Goal: Information Seeking & Learning: Learn about a topic

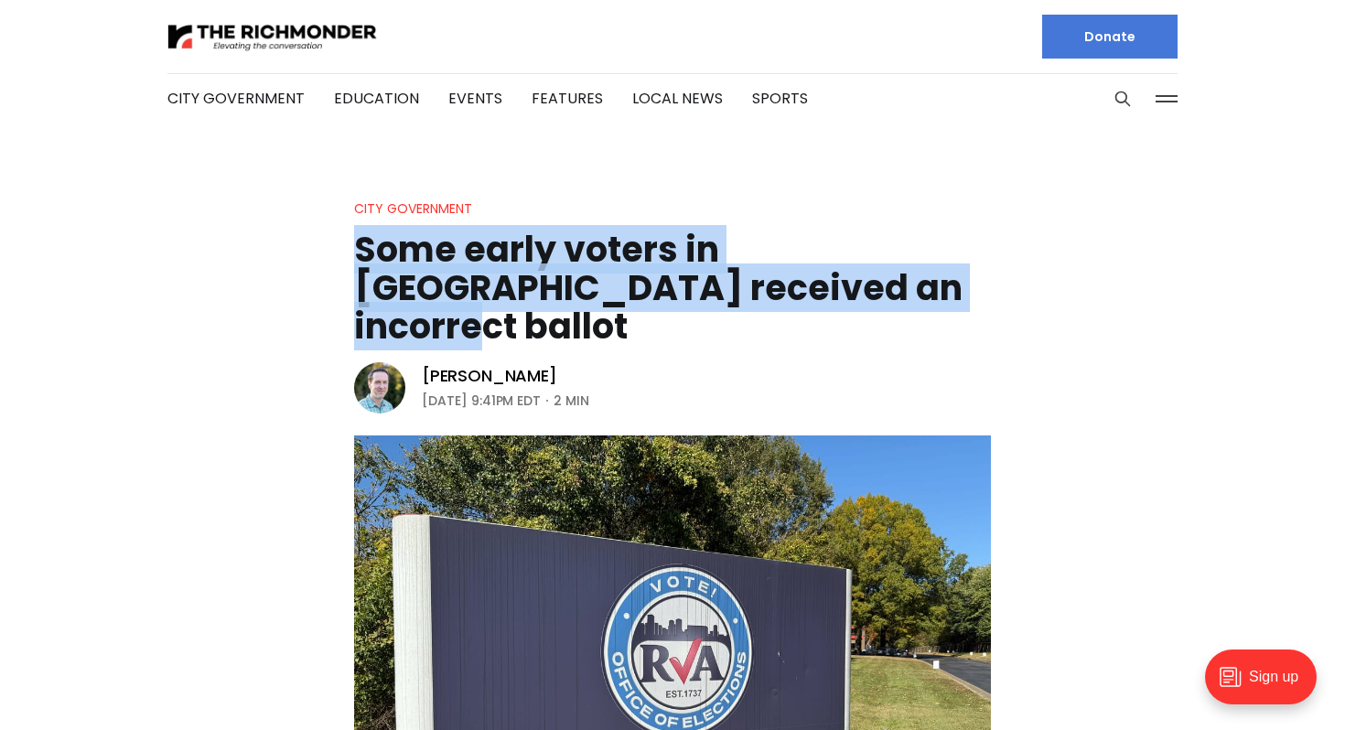
drag, startPoint x: 857, startPoint y: 282, endPoint x: 362, endPoint y: 250, distance: 495.9
click at [362, 250] on h1 "Some early voters in [GEOGRAPHIC_DATA] received an incorrect ballot" at bounding box center [672, 288] width 637 height 115
copy h1 "Some early voters in [GEOGRAPHIC_DATA] received an incorrect ballot"
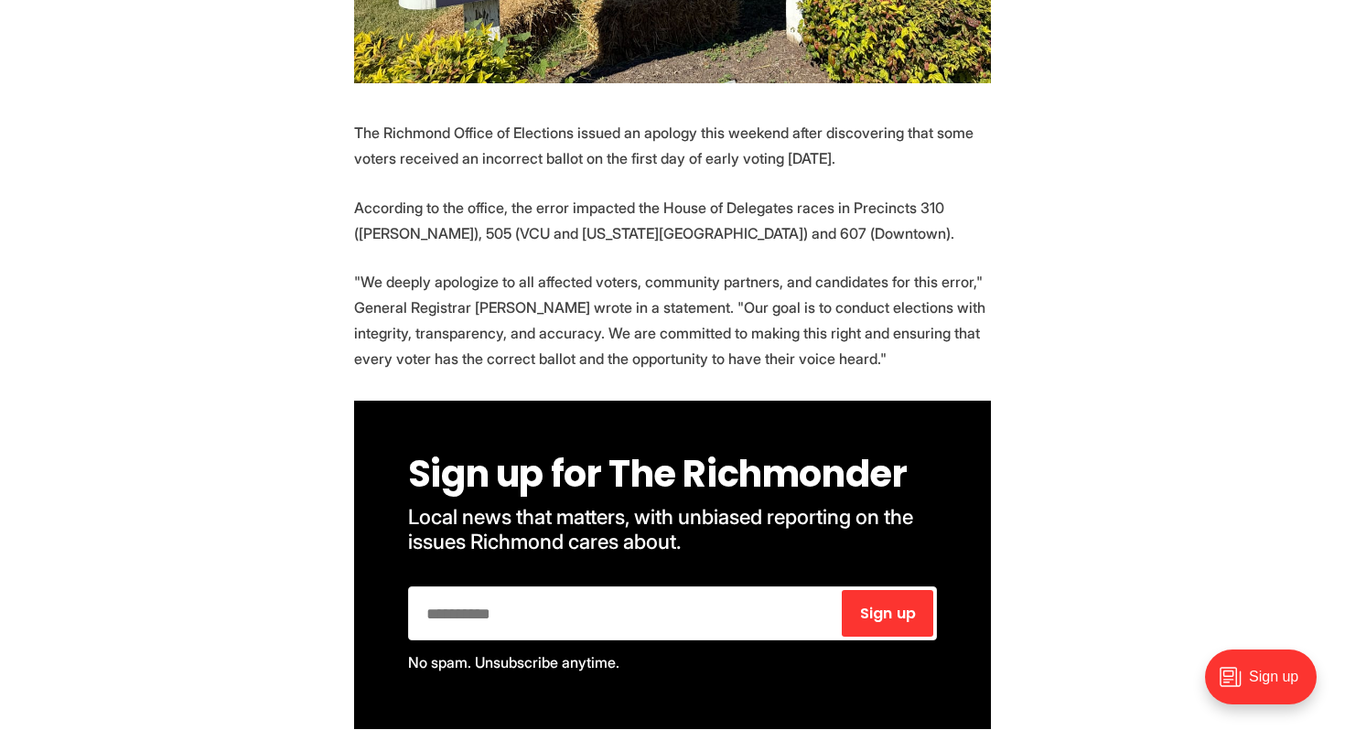
scroll to position [828, 0]
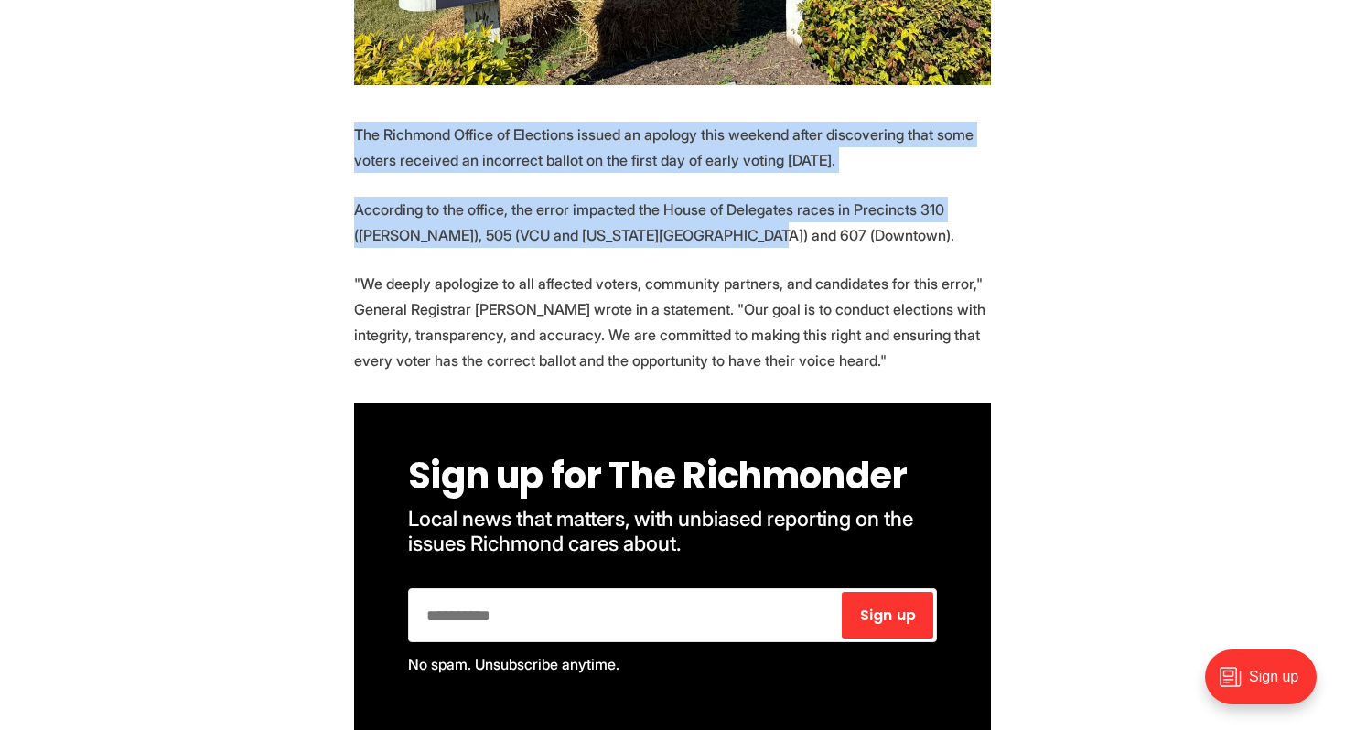
drag, startPoint x: 357, startPoint y: 92, endPoint x: 824, endPoint y: 197, distance: 478.9
copy section "The Richmond Office of Elections issued an apology this weekend after discoveri…"
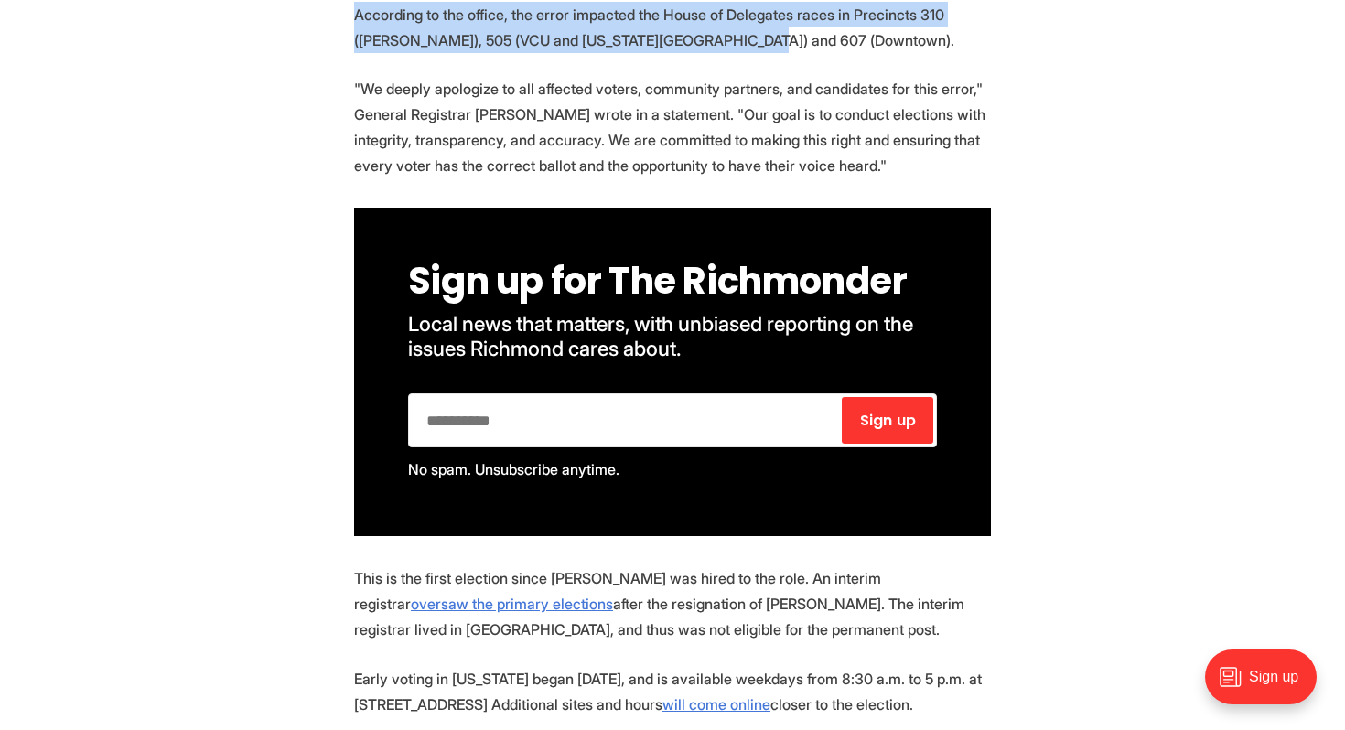
scroll to position [1024, 0]
